Goal: Navigation & Orientation: Find specific page/section

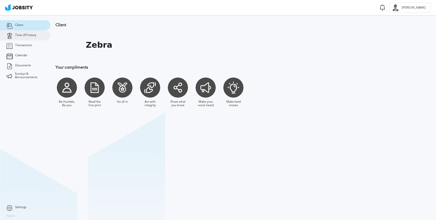
click at [23, 36] on span "Time off history" at bounding box center [25, 36] width 21 height 4
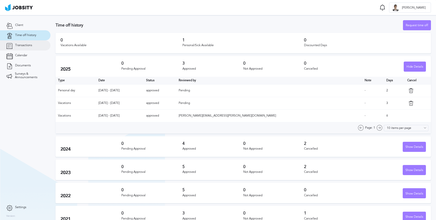
click at [20, 45] on span "Transactions" at bounding box center [23, 46] width 17 height 4
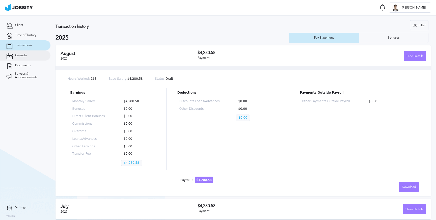
click at [20, 55] on span "Calendar" at bounding box center [21, 56] width 12 height 4
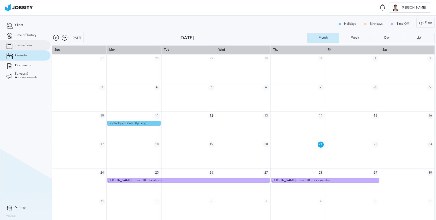
click at [22, 46] on span "Transactions" at bounding box center [23, 46] width 17 height 4
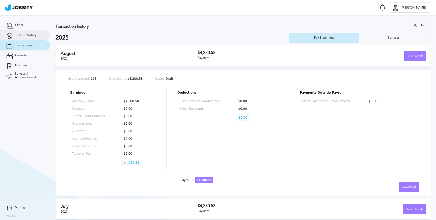
click at [23, 36] on span "Time off history" at bounding box center [25, 36] width 21 height 4
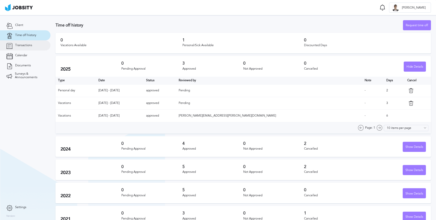
click at [24, 44] on span "Transactions" at bounding box center [23, 46] width 17 height 4
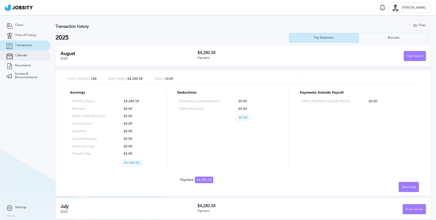
click at [22, 54] on span "Calendar" at bounding box center [21, 56] width 12 height 4
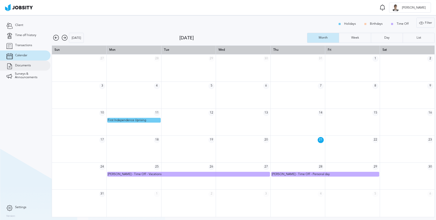
click at [17, 65] on span "Documents" at bounding box center [23, 66] width 16 height 4
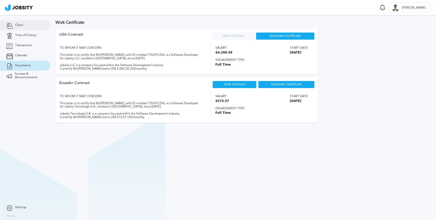
click at [16, 27] on span "Client" at bounding box center [19, 25] width 8 height 4
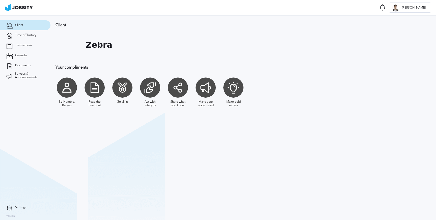
click at [229, 85] on div at bounding box center [233, 87] width 20 height 20
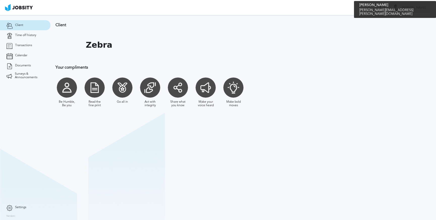
click at [423, 7] on span "[PERSON_NAME]" at bounding box center [414, 8] width 29 height 4
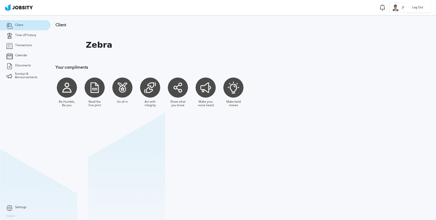
click at [313, 32] on div "Log Out" at bounding box center [218, 110] width 436 height 220
